Goal: Transaction & Acquisition: Purchase product/service

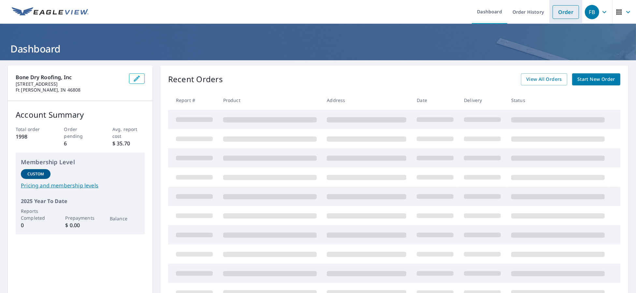
click at [559, 18] on link "Order" at bounding box center [566, 12] width 26 height 14
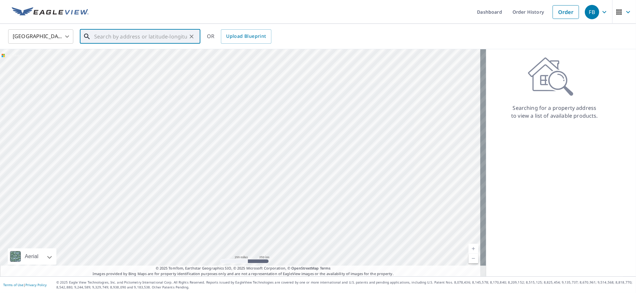
paste input "[STREET_ADDRESS][PERSON_NAME][PERSON_NAME]"
click at [134, 59] on span "[STREET_ADDRESS][PERSON_NAME]" at bounding box center [144, 55] width 102 height 8
type input "[STREET_ADDRESS][PERSON_NAME][PERSON_NAME]"
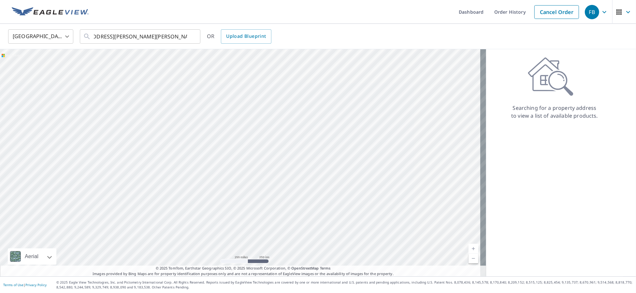
scroll to position [0, 0]
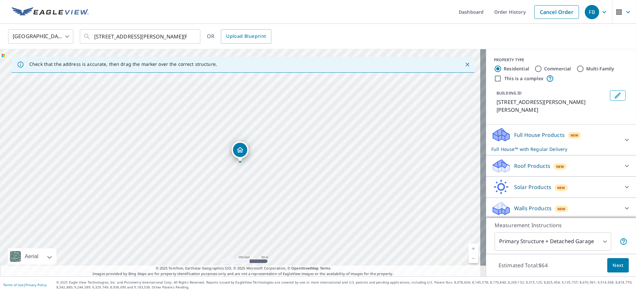
click at [521, 166] on p "Roof Products" at bounding box center [532, 166] width 36 height 8
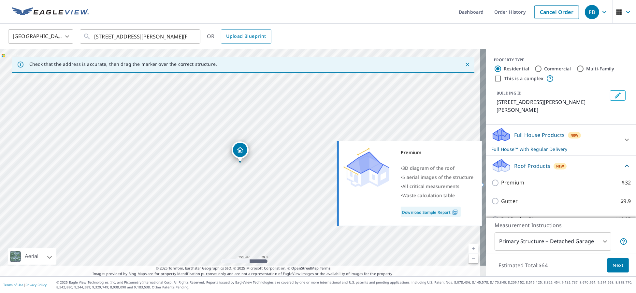
click at [501, 183] on p "Premium" at bounding box center [512, 183] width 23 height 8
click at [498, 183] on input "Premium $32" at bounding box center [496, 183] width 10 height 8
checkbox input "true"
checkbox input "false"
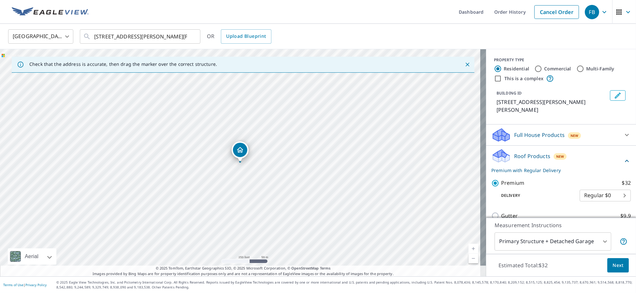
click at [612, 269] on span "Next" at bounding box center [617, 265] width 11 height 8
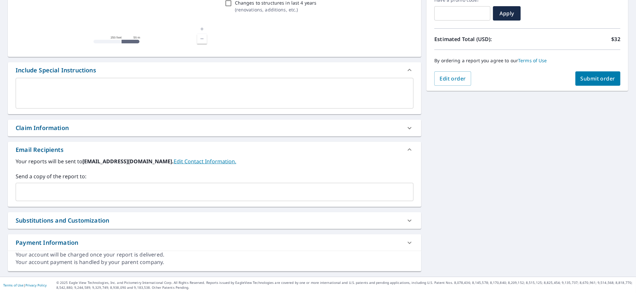
scroll to position [117, 0]
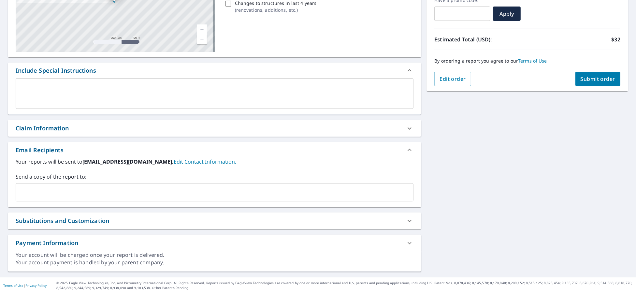
click at [65, 186] on input "text" at bounding box center [210, 192] width 382 height 12
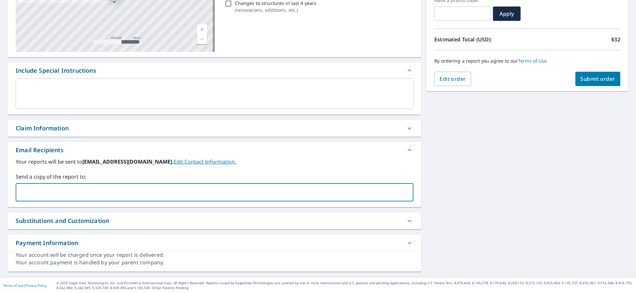
type input "[PERSON_NAME][EMAIL_ADDRESS][PERSON_NAME][DOMAIN_NAME]"
checkbox input "true"
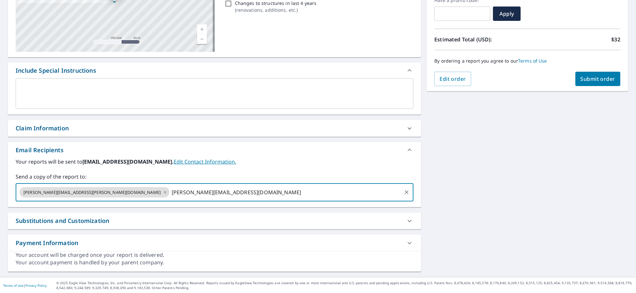
type input "[PERSON_NAME][EMAIL_ADDRESS][DOMAIN_NAME]"
click at [593, 85] on button "Submit order" at bounding box center [597, 79] width 45 height 14
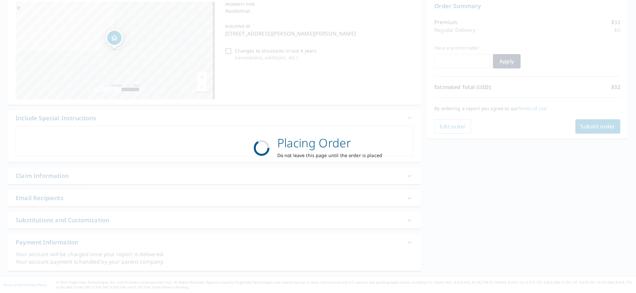
checkbox input "true"
